Goal: Task Accomplishment & Management: Use online tool/utility

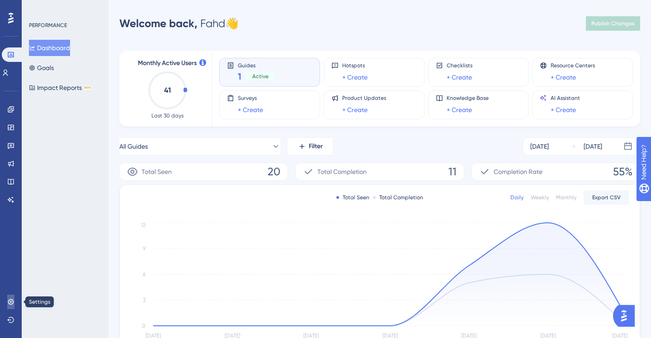
click at [14, 298] on link at bounding box center [10, 302] width 7 height 14
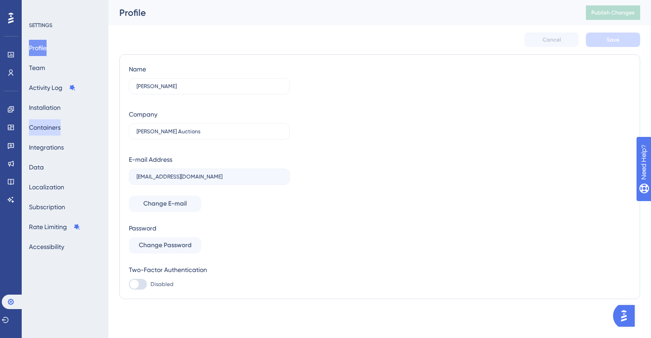
click at [61, 132] on button "Containers" at bounding box center [45, 127] width 32 height 16
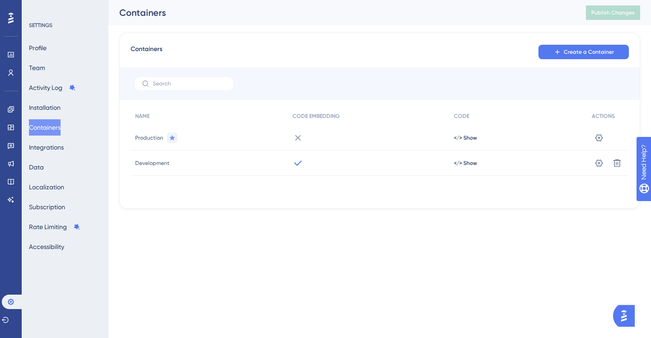
click at [170, 138] on icon at bounding box center [173, 137] width 6 height 5
click at [461, 164] on span "</> Show" at bounding box center [465, 163] width 23 height 7
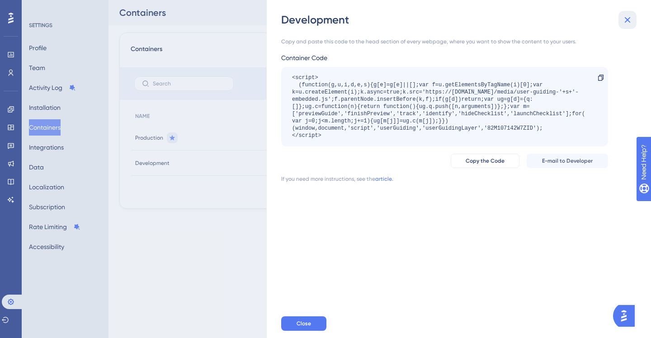
click at [626, 21] on icon at bounding box center [628, 20] width 6 height 6
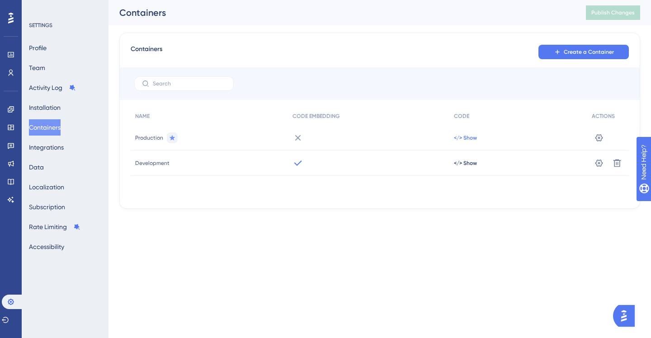
click at [468, 136] on span "</> Show" at bounding box center [465, 137] width 23 height 7
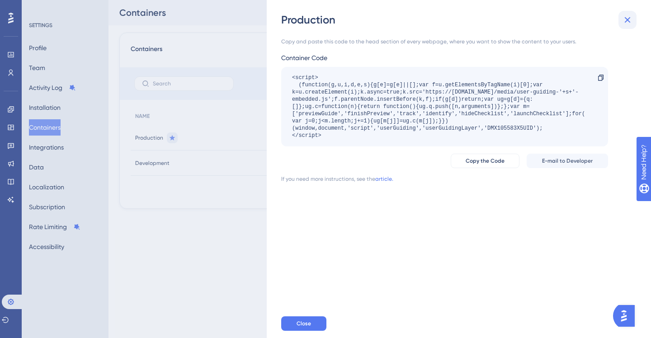
click at [631, 20] on icon at bounding box center [627, 19] width 11 height 11
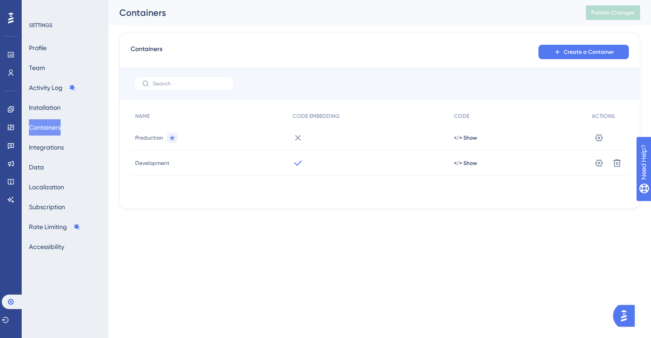
click at [160, 165] on span "Development" at bounding box center [152, 163] width 34 height 7
click at [598, 163] on icon at bounding box center [599, 163] width 9 height 9
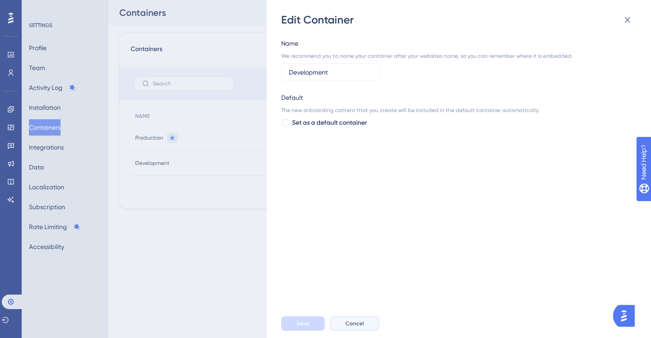
click at [368, 323] on button "Cancel" at bounding box center [354, 324] width 49 height 14
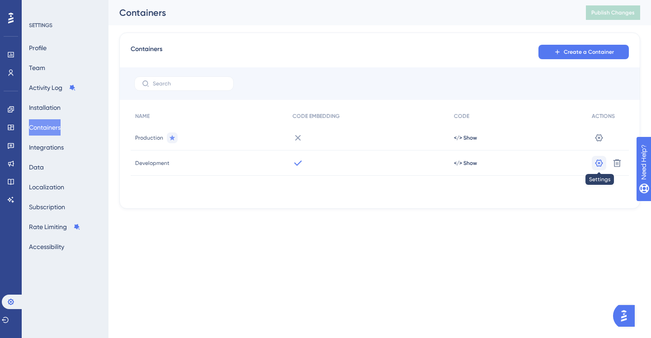
click at [599, 166] on icon at bounding box center [599, 163] width 9 height 9
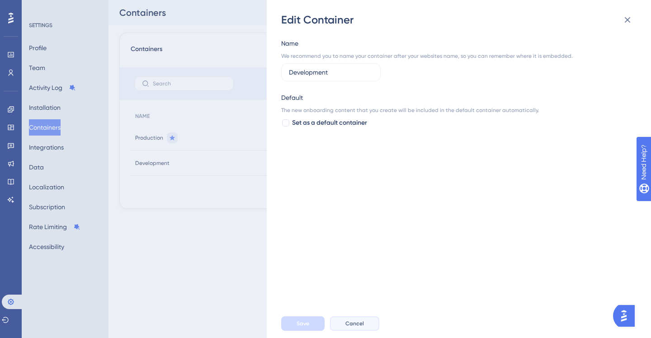
click at [359, 320] on span "Cancel" at bounding box center [354, 323] width 19 height 7
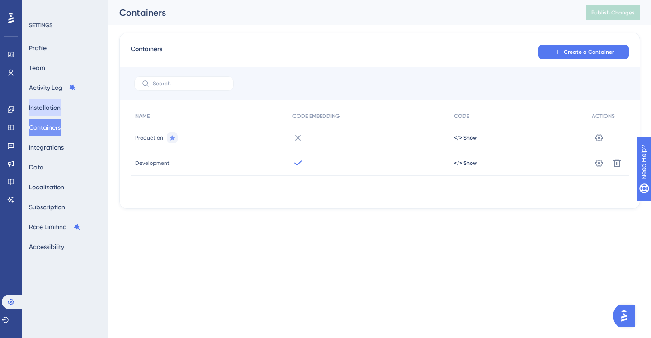
click at [55, 106] on button "Installation" at bounding box center [45, 107] width 32 height 16
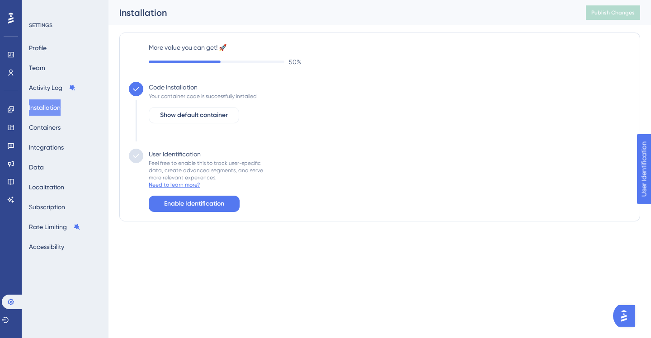
click at [183, 184] on div "Need to learn more?" at bounding box center [174, 184] width 51 height 7
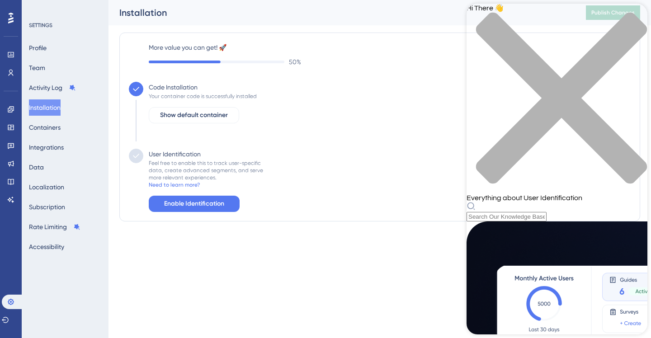
scroll to position [61, 0]
click at [55, 132] on button "Containers" at bounding box center [45, 127] width 32 height 16
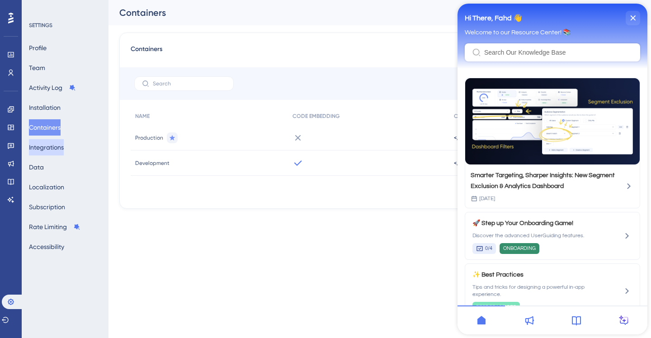
click at [57, 150] on button "Integrations" at bounding box center [46, 147] width 35 height 16
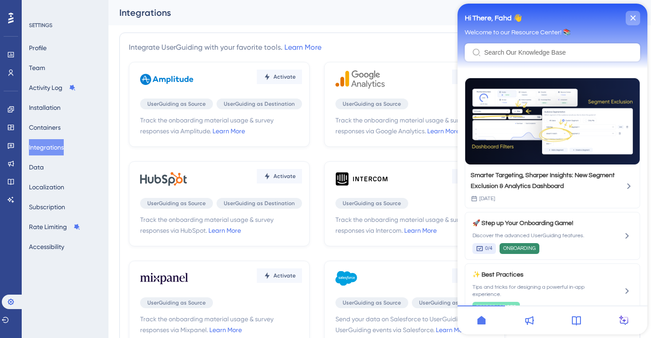
click at [635, 17] on icon "close resource center" at bounding box center [632, 17] width 5 height 5
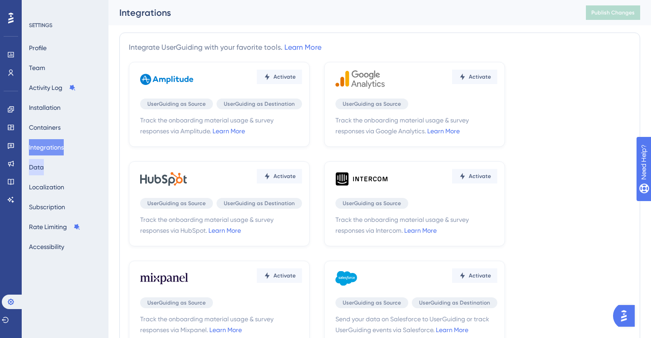
click at [44, 167] on button "Data" at bounding box center [36, 167] width 15 height 16
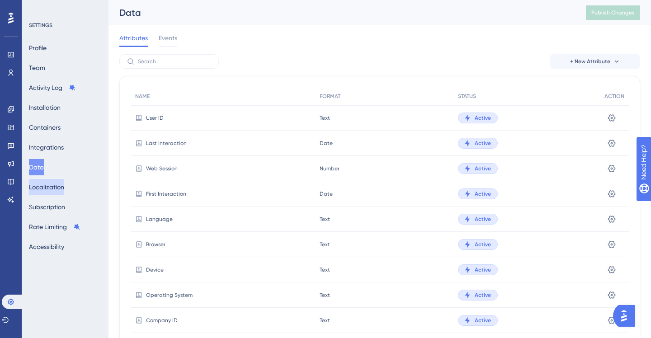
click at [59, 187] on button "Localization" at bounding box center [46, 187] width 35 height 16
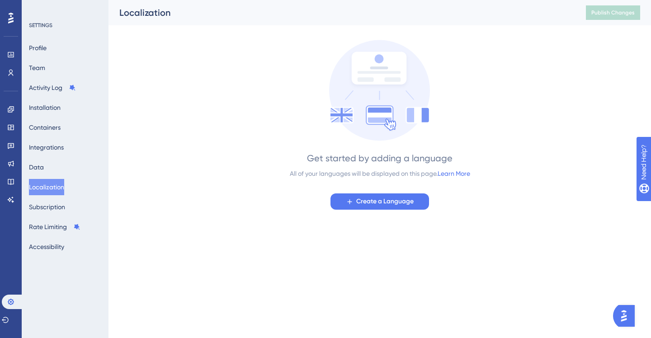
click at [43, 27] on div "SETTINGS" at bounding box center [65, 25] width 73 height 7
click at [43, 43] on button "Profile" at bounding box center [38, 48] width 18 height 16
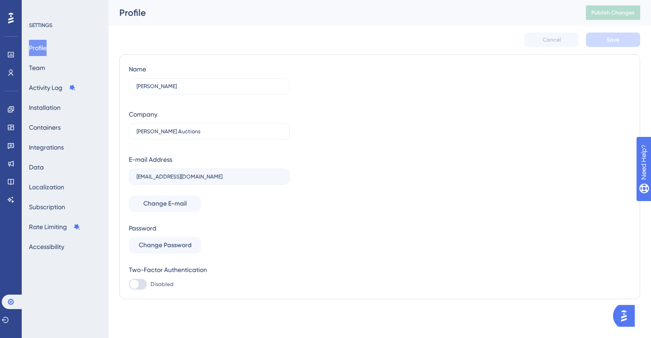
click at [12, 16] on icon at bounding box center [10, 18] width 5 height 12
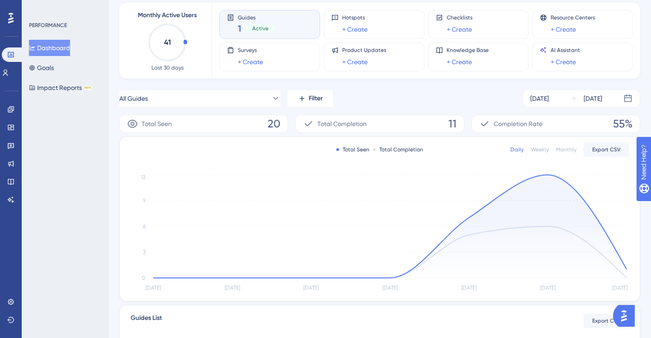
scroll to position [27, 0]
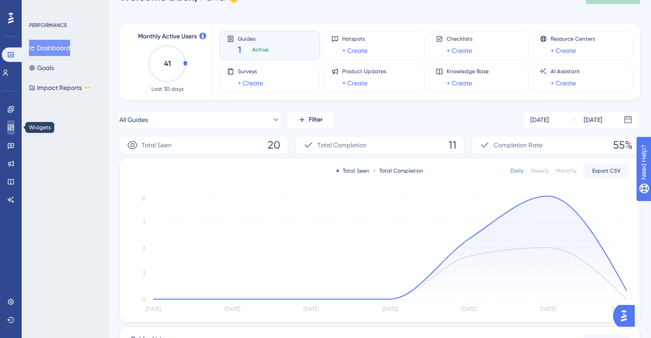
click at [10, 128] on icon at bounding box center [10, 127] width 7 height 7
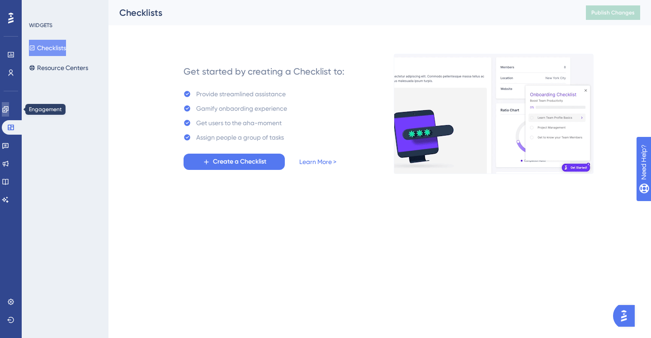
click at [9, 110] on icon at bounding box center [5, 109] width 7 height 7
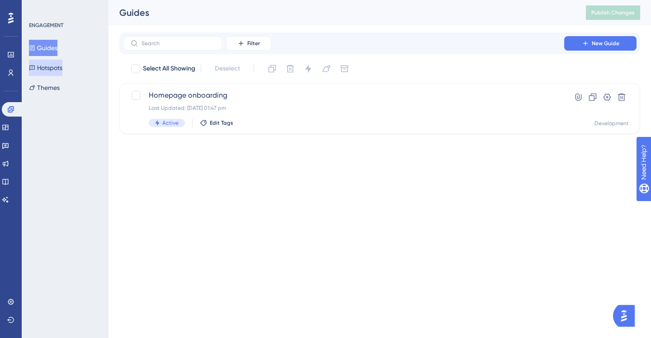
click at [58, 67] on button "Hotspots" at bounding box center [45, 68] width 33 height 16
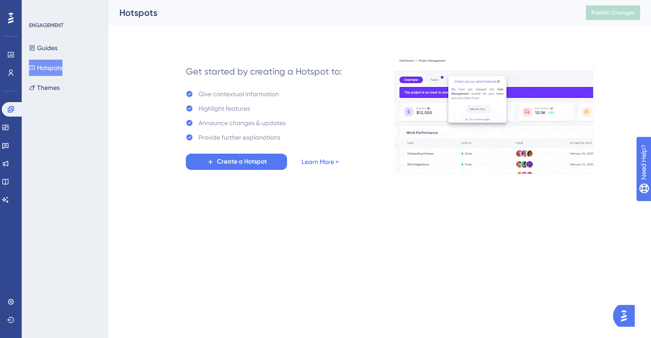
click at [322, 164] on link "Learn More >" at bounding box center [320, 161] width 37 height 11
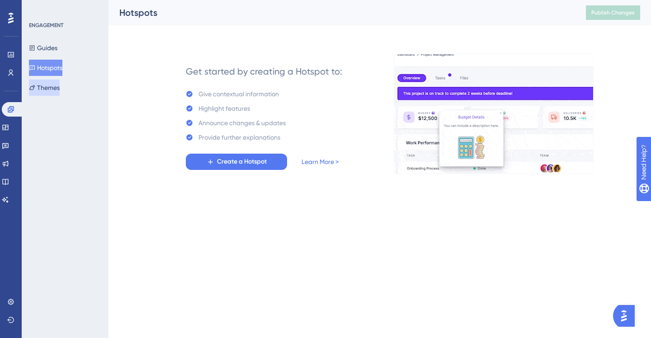
click at [52, 88] on button "Themes" at bounding box center [44, 88] width 31 height 16
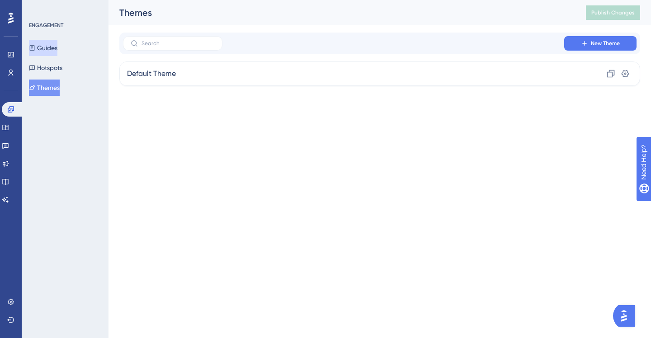
click at [46, 49] on button "Guides" at bounding box center [43, 48] width 28 height 16
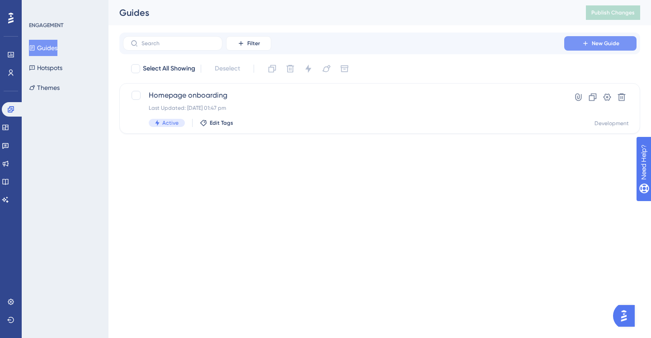
click at [615, 43] on span "New Guide" at bounding box center [606, 43] width 28 height 7
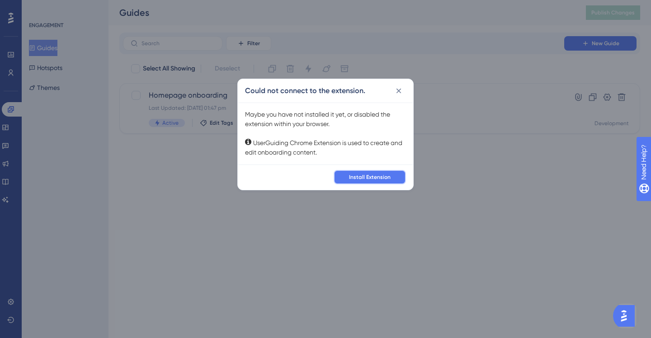
click at [364, 174] on span "Install Extension" at bounding box center [370, 177] width 42 height 7
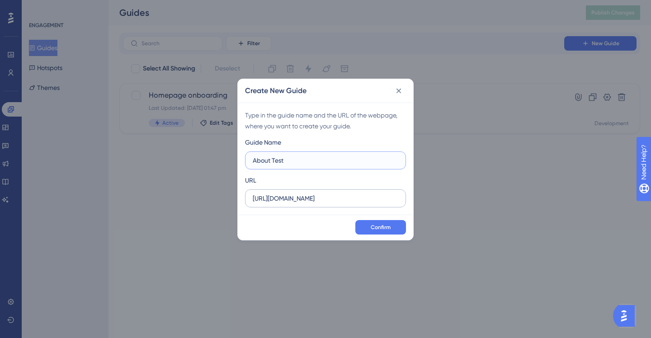
type input "About Test"
click at [370, 199] on input "https://dev.slatteryauctions.com.au" at bounding box center [326, 199] width 146 height 10
paste input "/about/about-us"
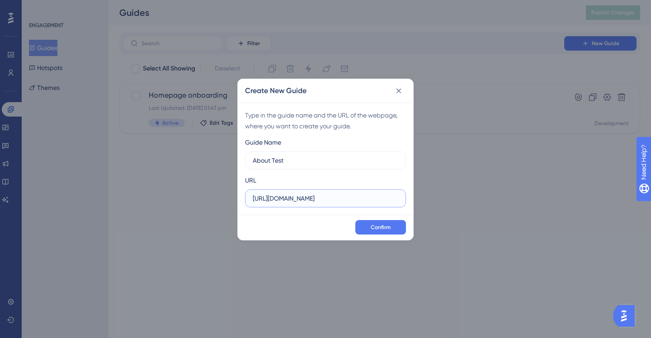
scroll to position [0, 10]
type input "https://dev.slatteryauctions.com.au/about/about-us"
click at [371, 226] on span "Confirm" at bounding box center [381, 227] width 20 height 7
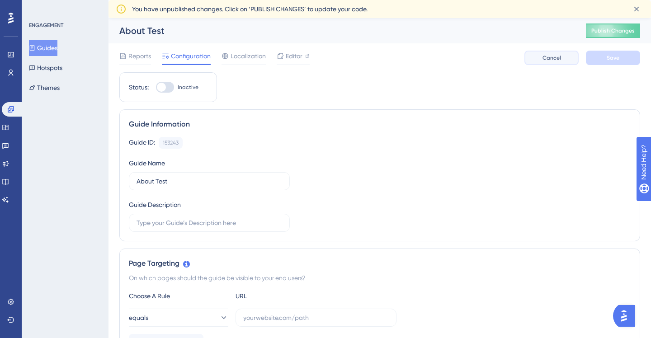
click at [550, 52] on button "Cancel" at bounding box center [552, 58] width 54 height 14
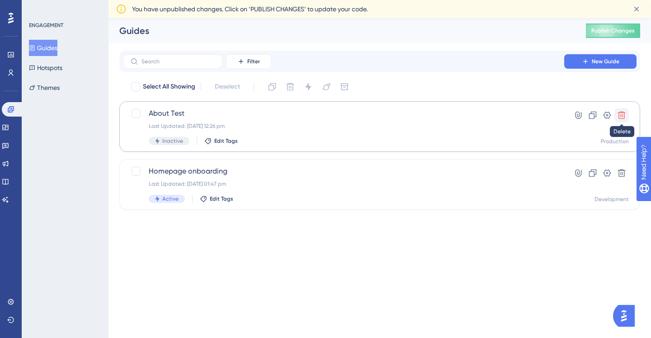
click at [622, 117] on icon at bounding box center [621, 115] width 9 height 9
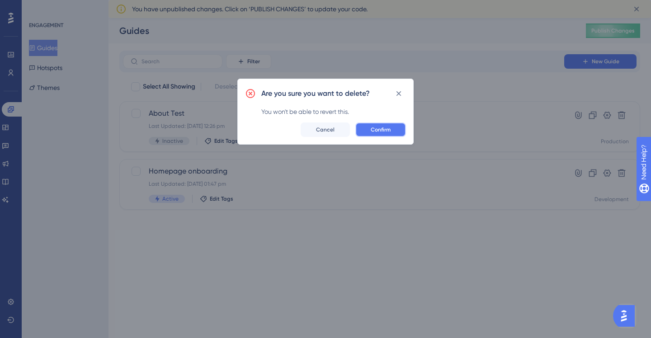
click at [385, 127] on span "Confirm" at bounding box center [381, 129] width 20 height 7
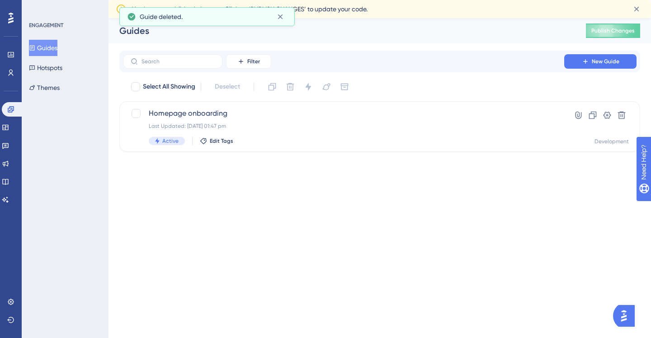
click at [278, 0] on html "Performance Users Engagement Widgets Feedback Product Updates Knowledge Base AI…" at bounding box center [325, 0] width 651 height 0
